Goal: Check status

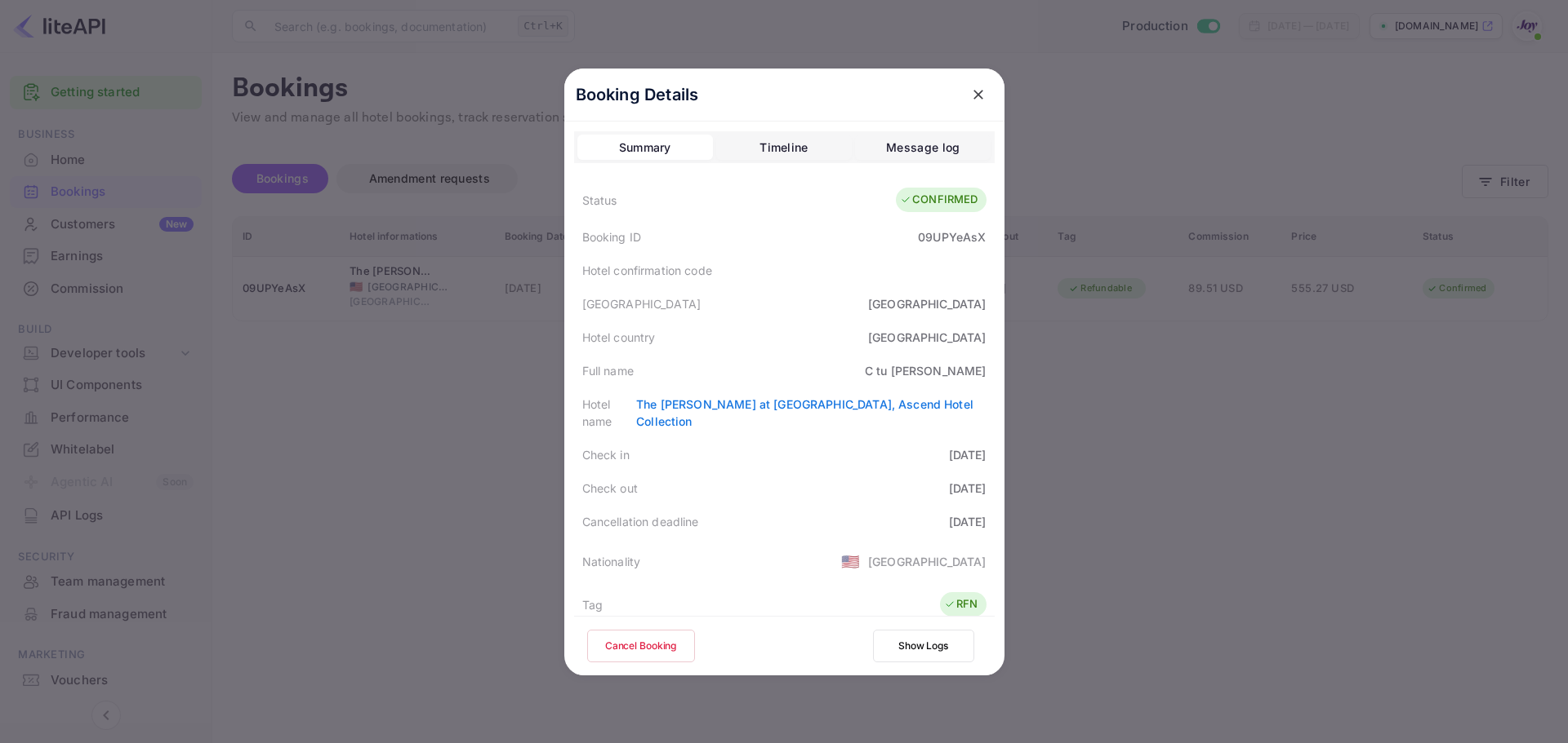
scroll to position [363, 0]
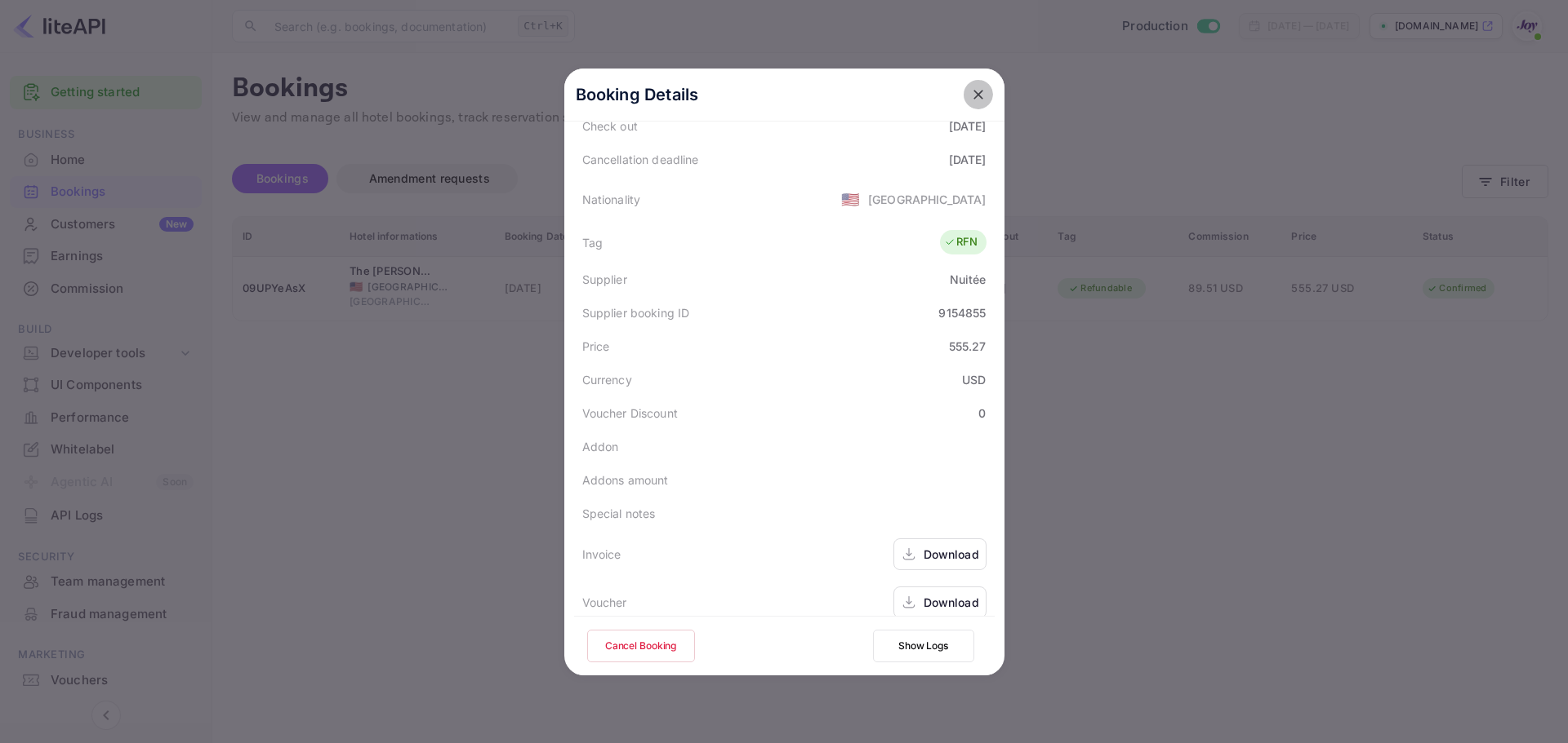
click at [975, 90] on icon "close" at bounding box center [978, 95] width 10 height 10
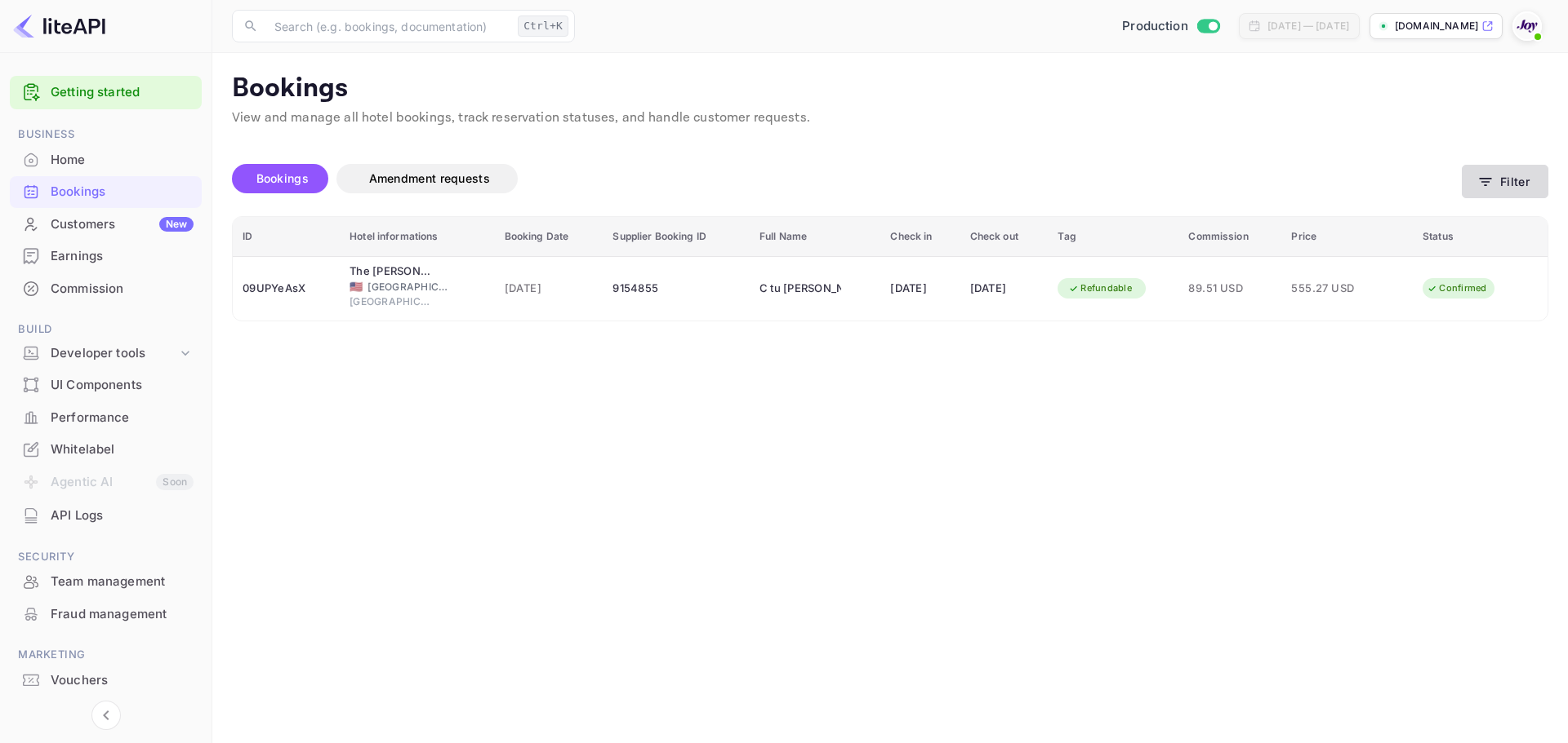
click at [1525, 183] on button "Filter" at bounding box center [1505, 181] width 86 height 34
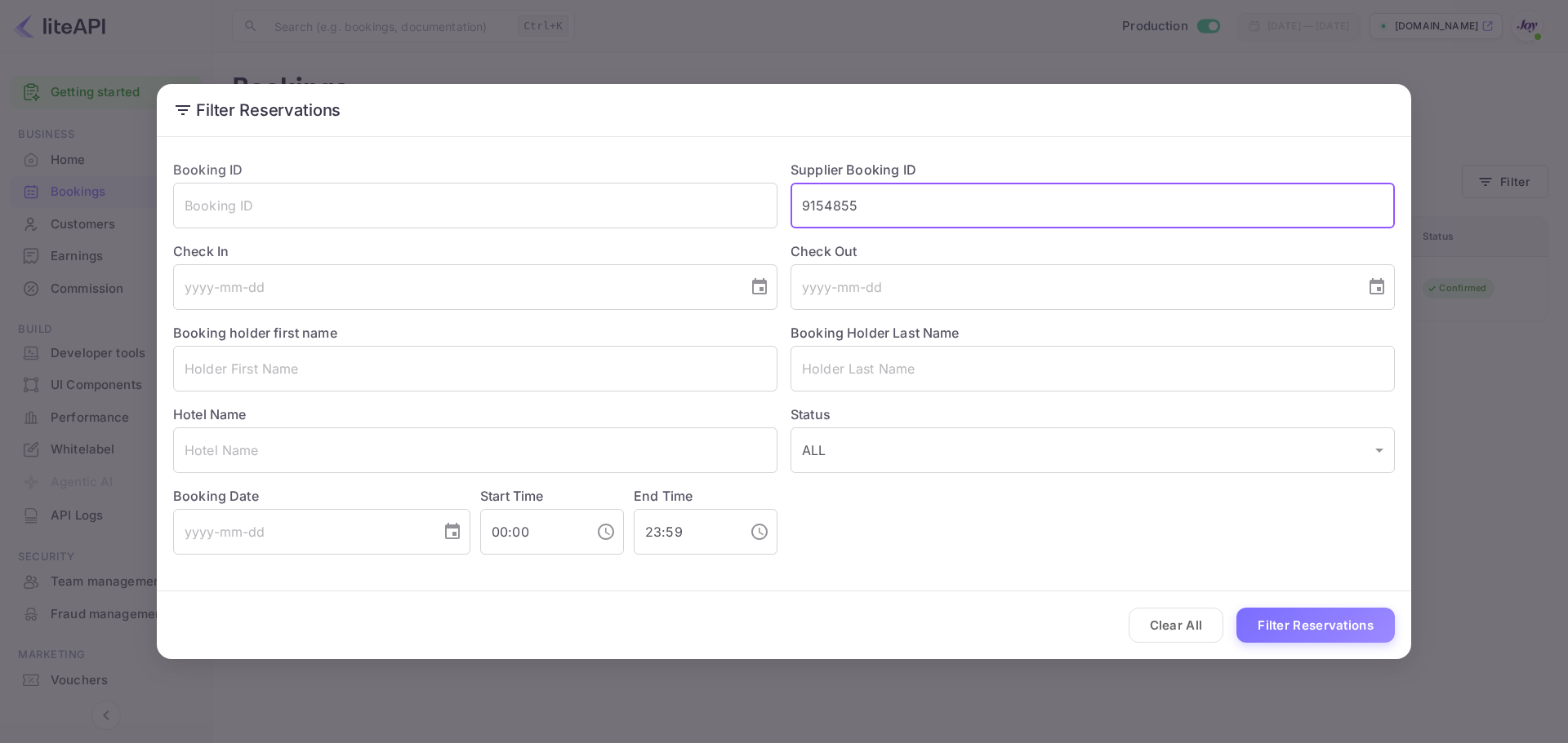
drag, startPoint x: 889, startPoint y: 193, endPoint x: 219, endPoint y: 131, distance: 672.9
click at [164, 114] on div "Filter Reservations Booking ID ​ Supplier Booking ID 9154855 ​ Check In ​ Check…" at bounding box center [783, 372] width 1254 height 576
click at [955, 373] on input "text" at bounding box center [1092, 369] width 605 height 46
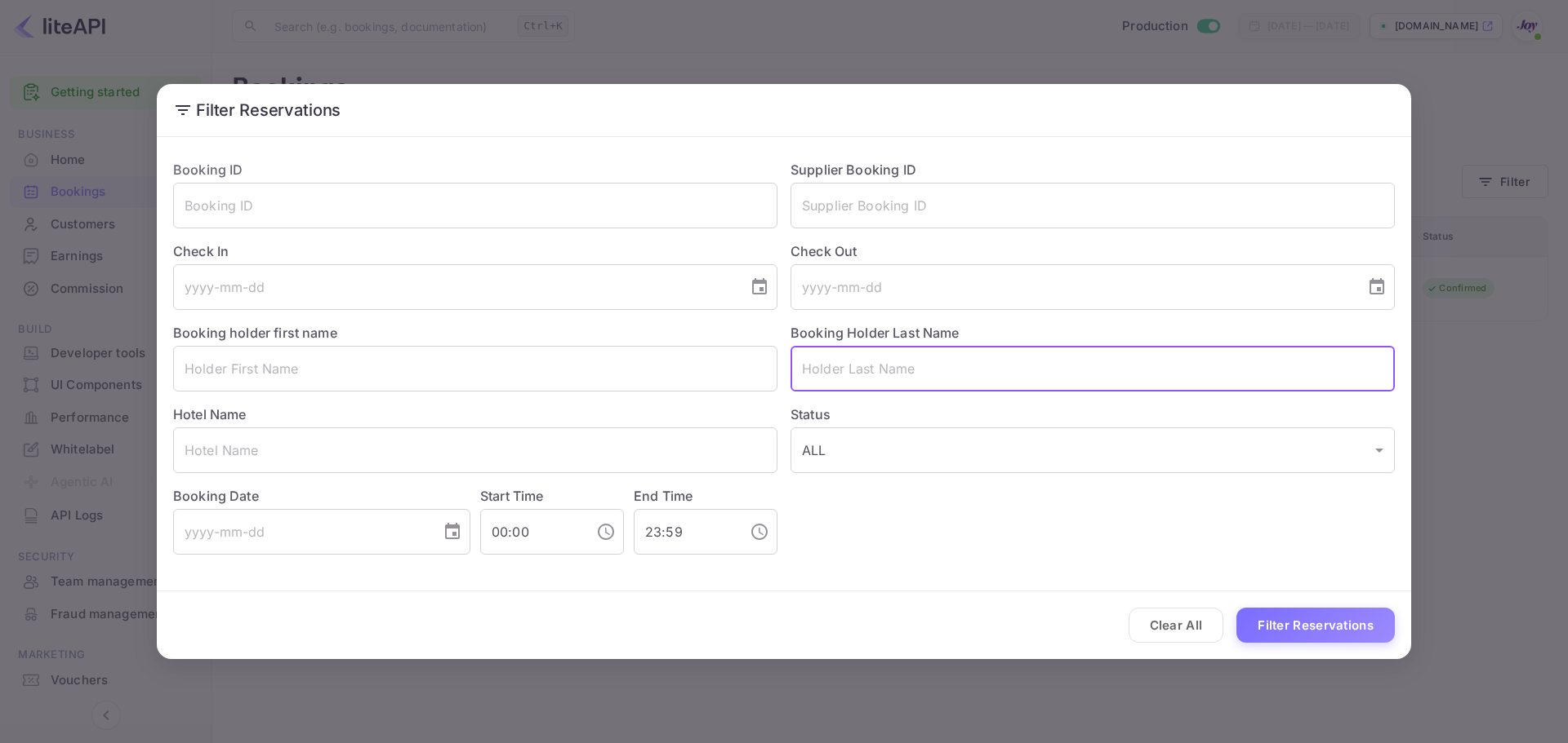
paste input "Muncaster"
type input "Muncaster"
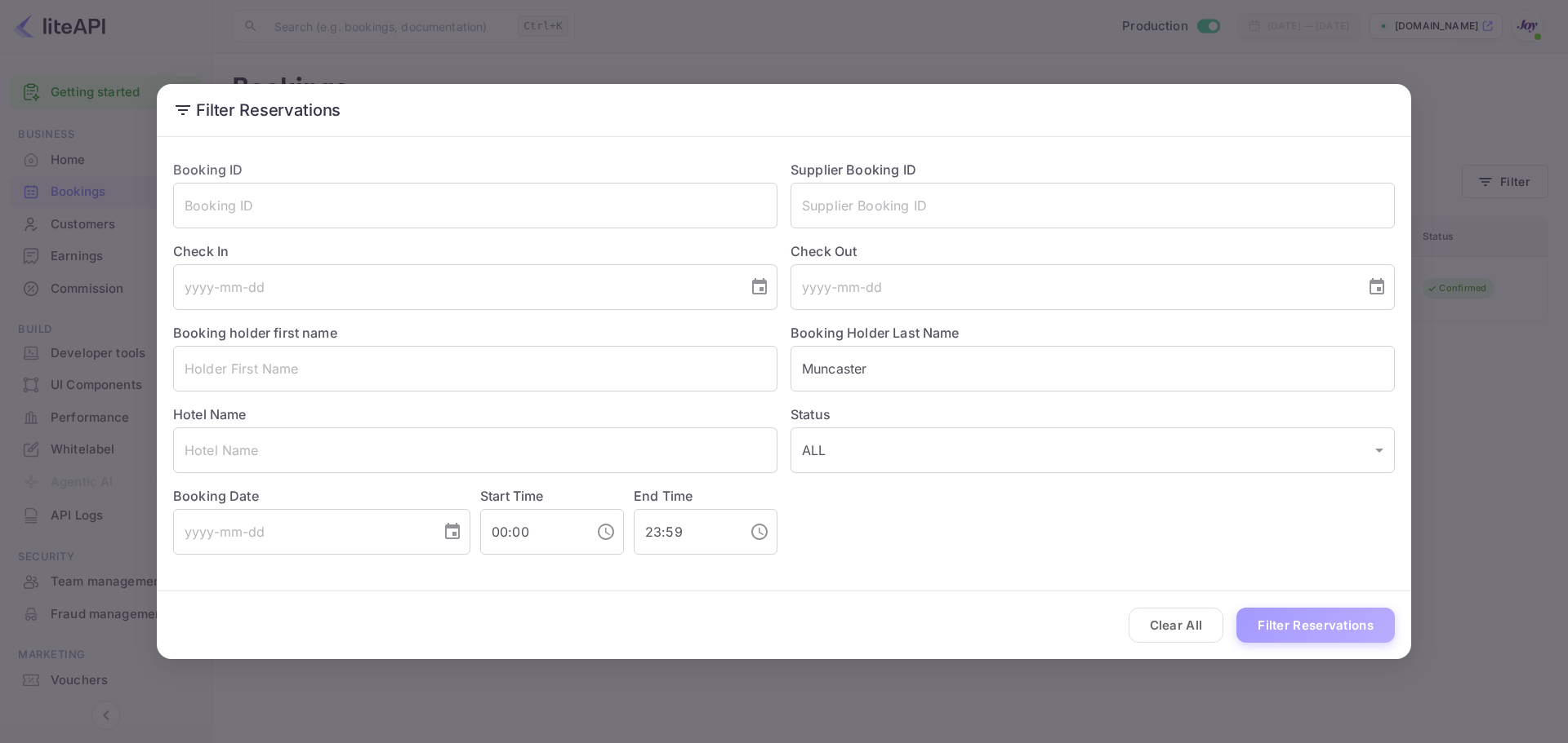
drag, startPoint x: 1326, startPoint y: 632, endPoint x: 1261, endPoint y: 595, distance: 74.8
click at [1323, 631] on button "Filter Reservations" at bounding box center [1315, 625] width 159 height 35
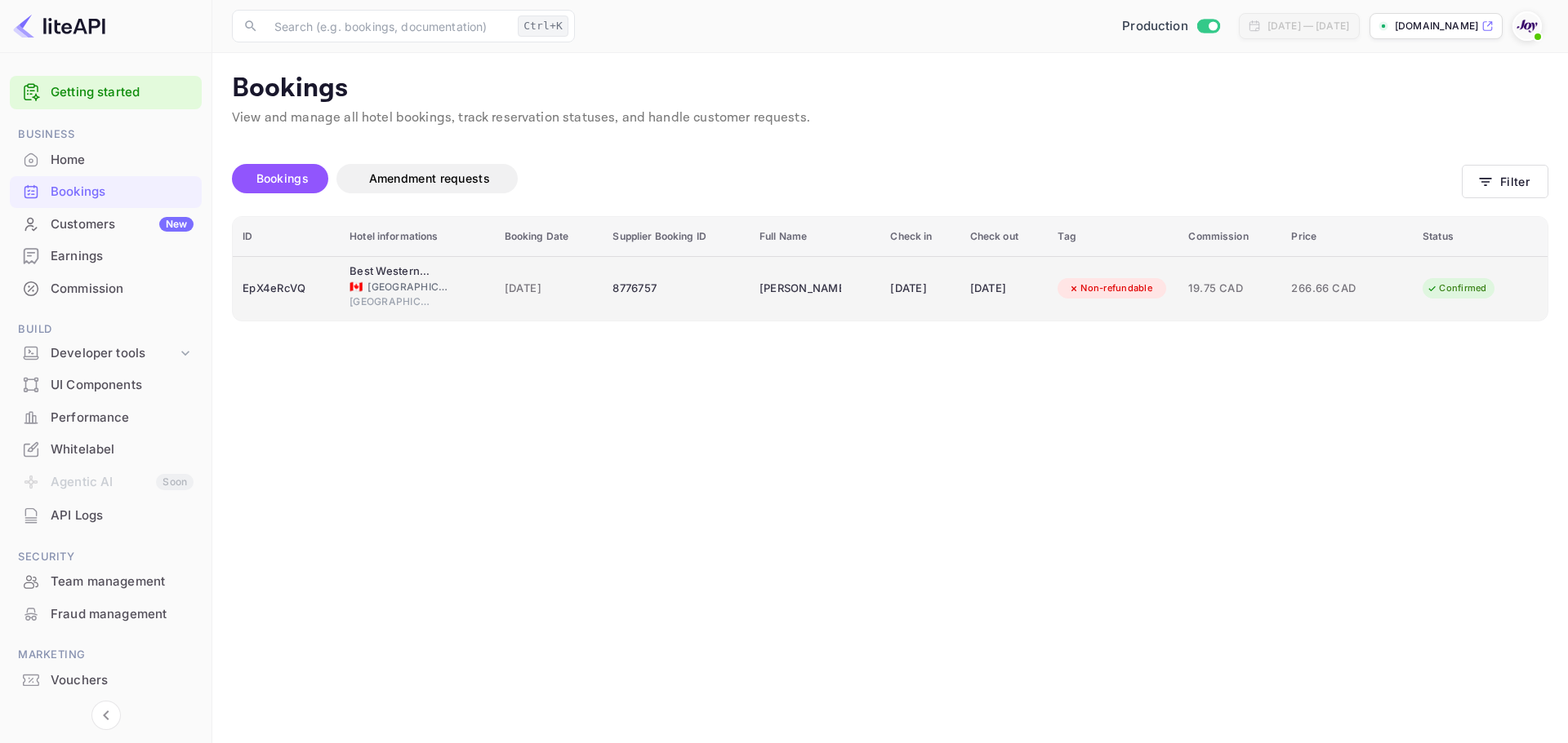
click at [890, 276] on div "[DATE]" at bounding box center [920, 288] width 59 height 26
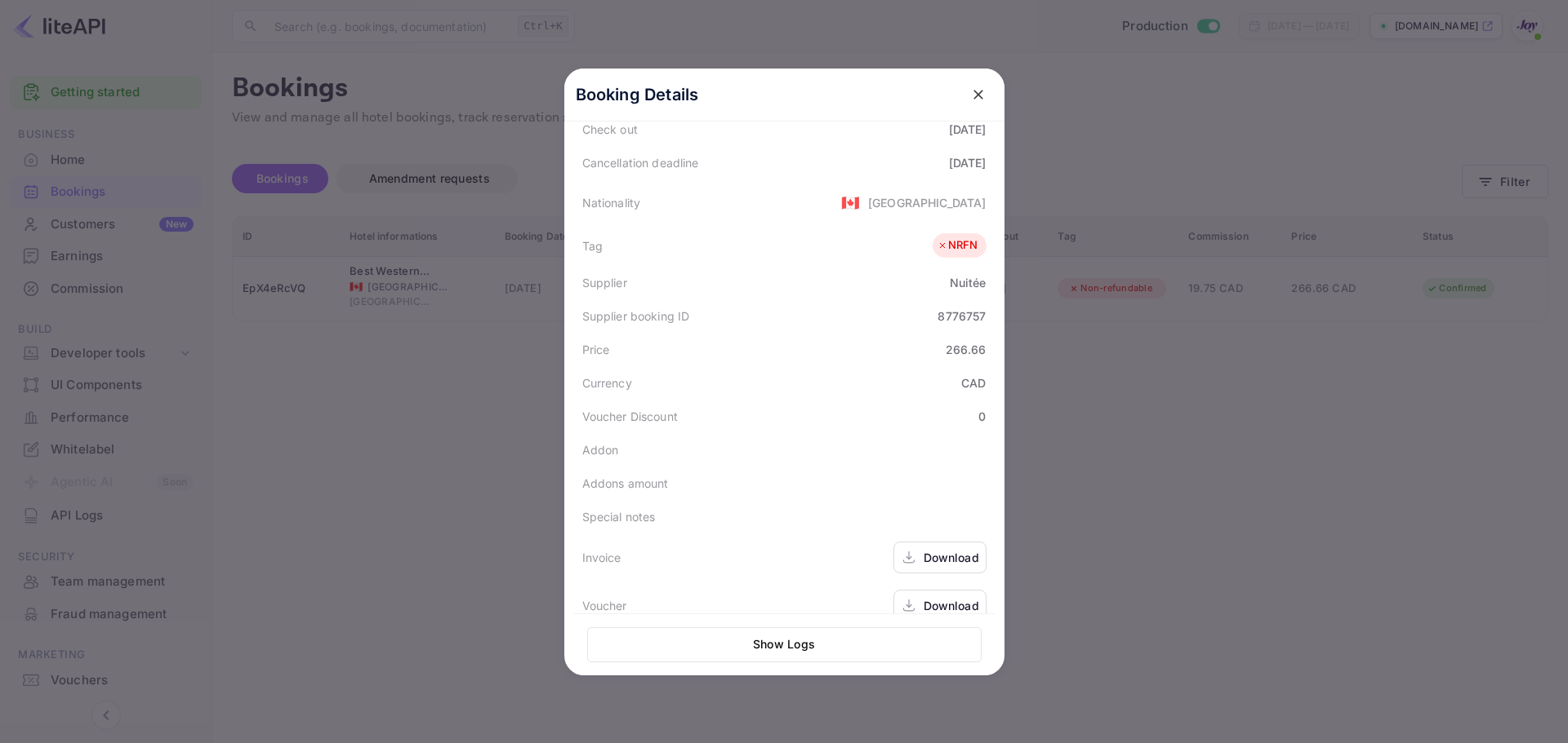
scroll to position [365, 0]
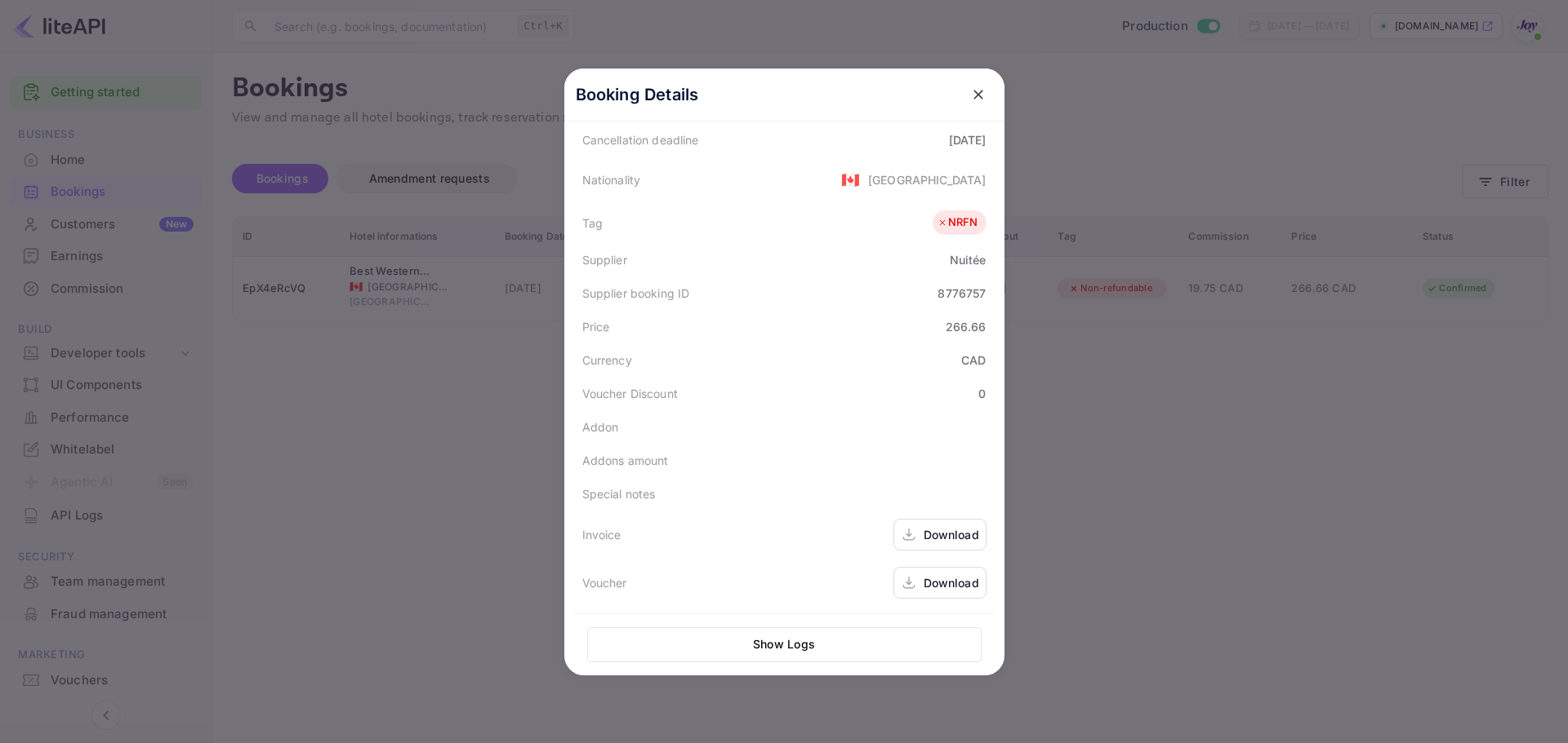
click at [940, 582] on div "Download" at bounding box center [952, 583] width 56 height 17
click at [963, 91] on button "close" at bounding box center [978, 95] width 30 height 30
